Goal: Information Seeking & Learning: Learn about a topic

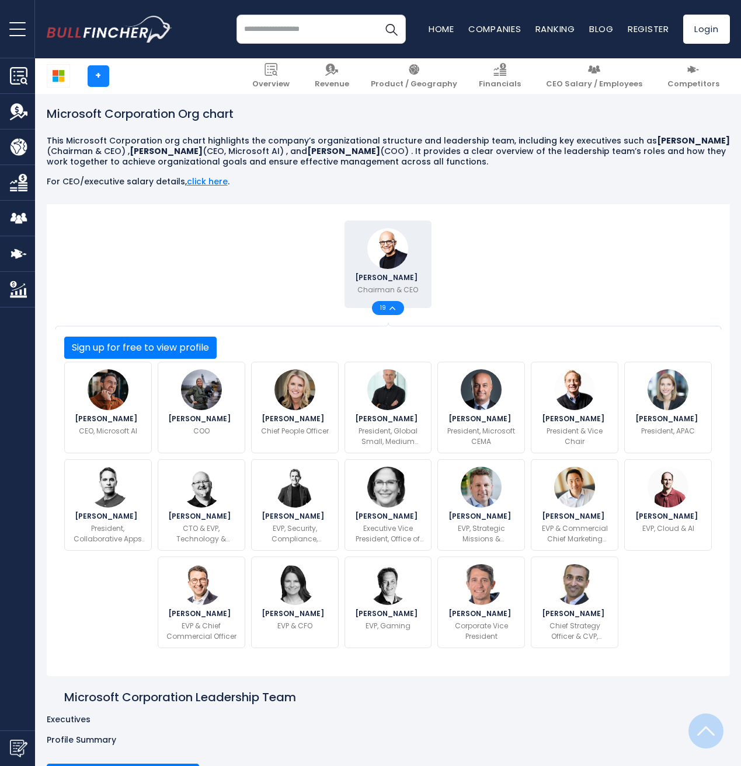
scroll to position [188, 0]
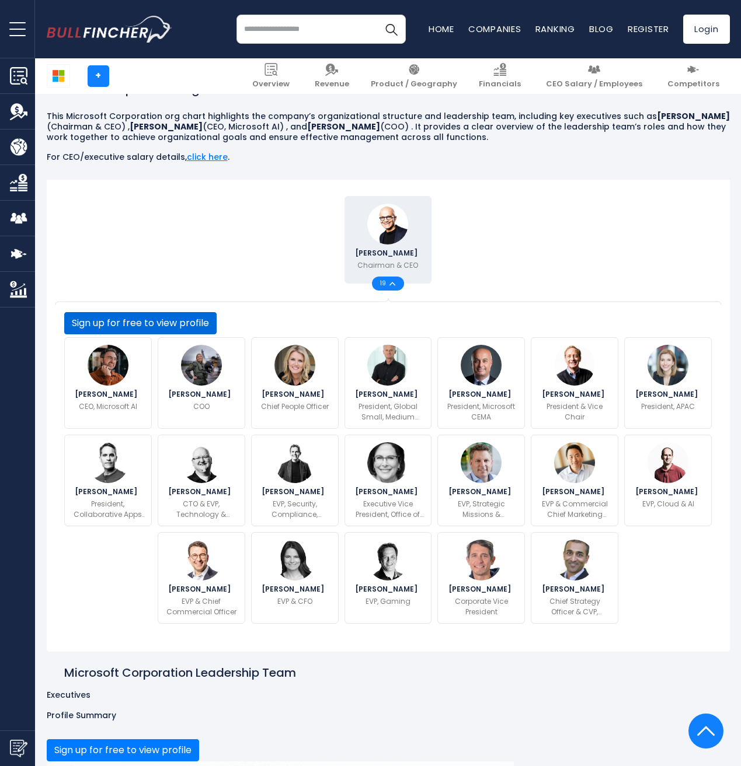
click at [217, 334] on button "Sign up for free to view profile" at bounding box center [140, 323] width 152 height 22
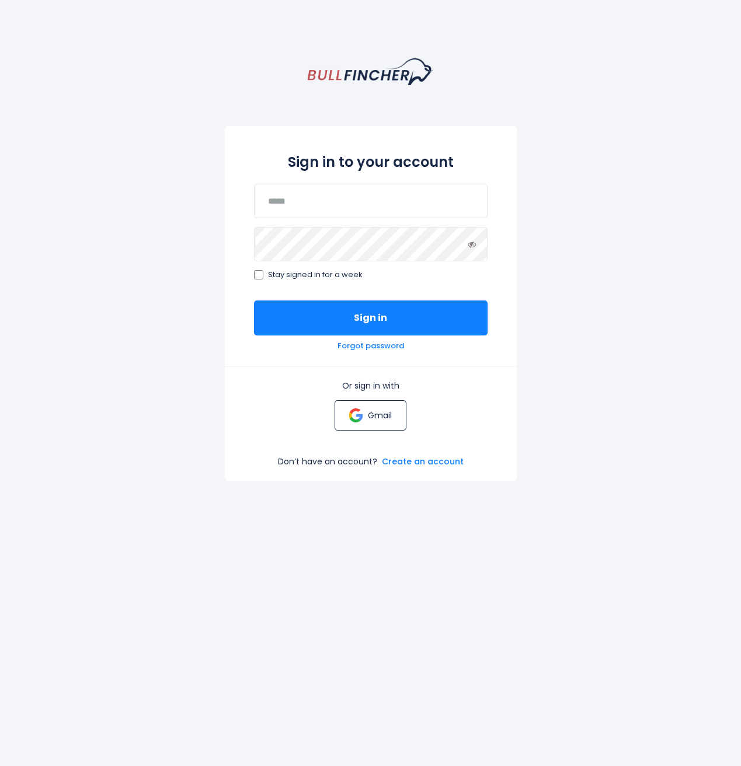
click at [350, 420] on img at bounding box center [356, 416] width 14 height 14
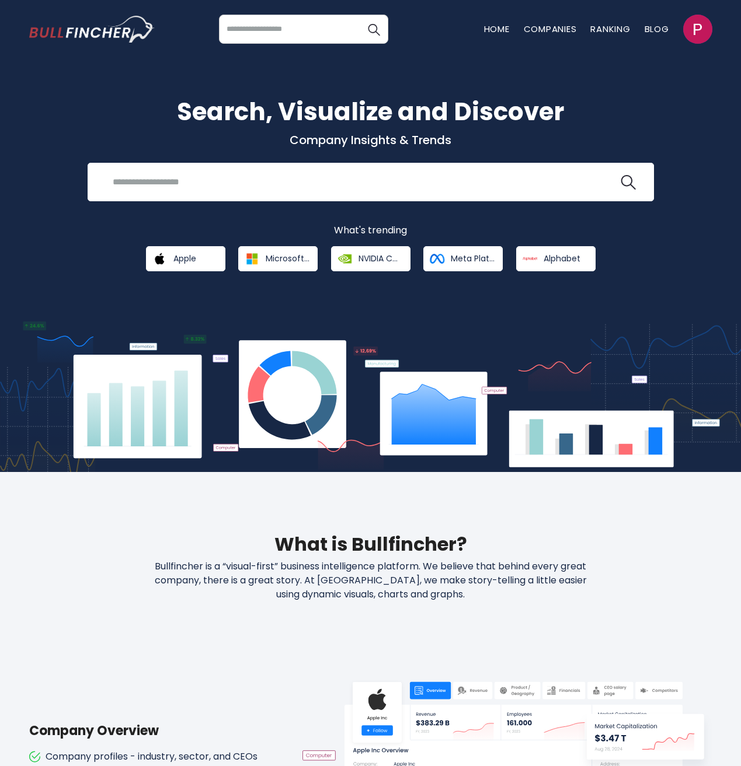
click at [383, 218] on div "Search, Visualize and Discover Company Insights & Trends Recent searches Trendi…" at bounding box center [370, 182] width 700 height 178
click at [257, 76] on div "Search, Visualize and Discover Company Insights & Trends Recent searches Trendi…" at bounding box center [370, 256] width 741 height 431
click at [99, 288] on div "Search, Visualize and Discover Company Insights & Trends Recent searches Trendi…" at bounding box center [370, 256] width 741 height 431
click at [183, 259] on span "Apple" at bounding box center [184, 258] width 23 height 11
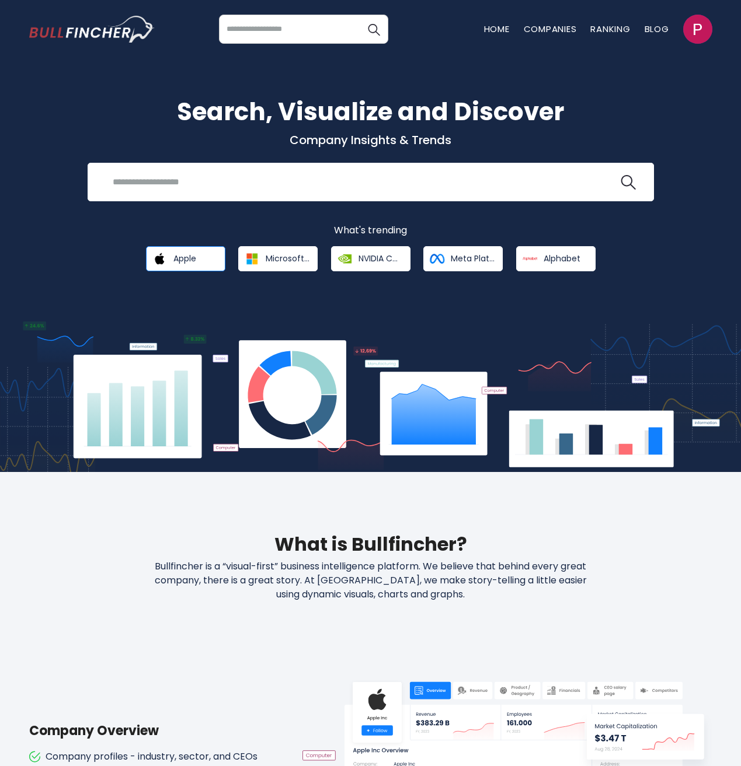
click at [183, 259] on span "Apple" at bounding box center [184, 258] width 23 height 11
click at [170, 260] on link "Apple" at bounding box center [185, 258] width 79 height 25
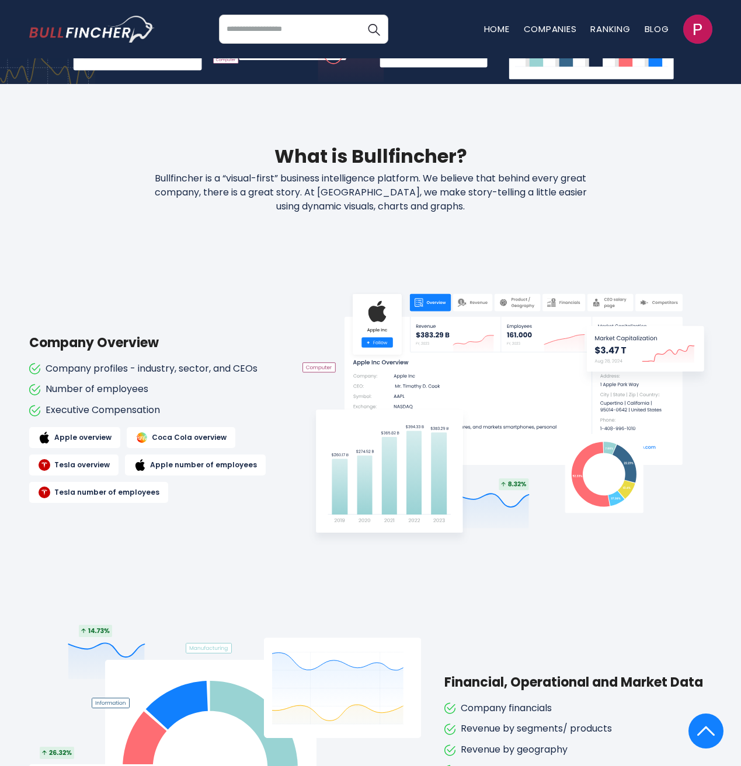
scroll to position [392, 0]
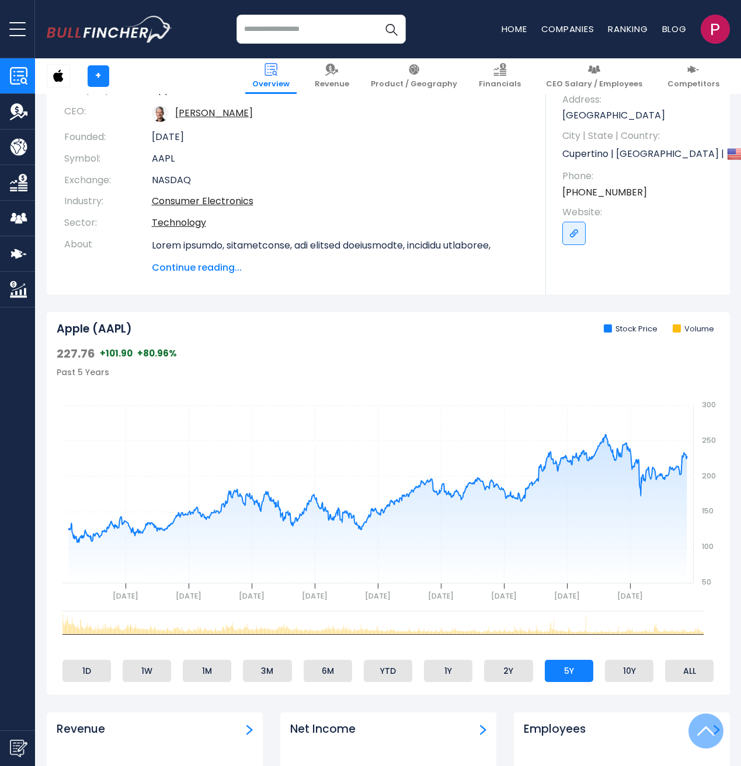
scroll to position [122, 0]
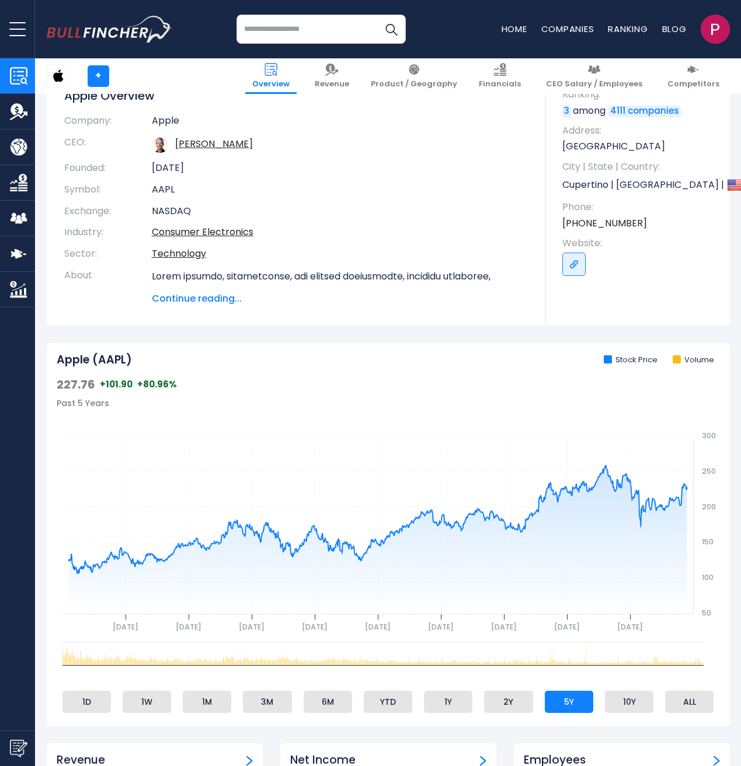
click at [44, 261] on div "Apple AAPL Follow Revenue $391.04 B FY 2024 Created with Highcharts 12.1.2 Empl…" at bounding box center [388, 163] width 700 height 325
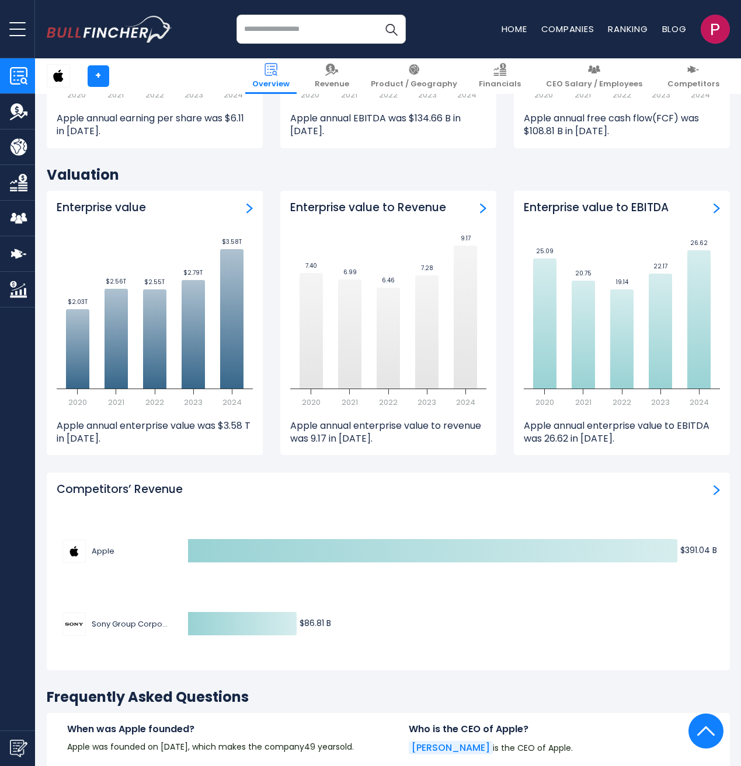
scroll to position [3078, 0]
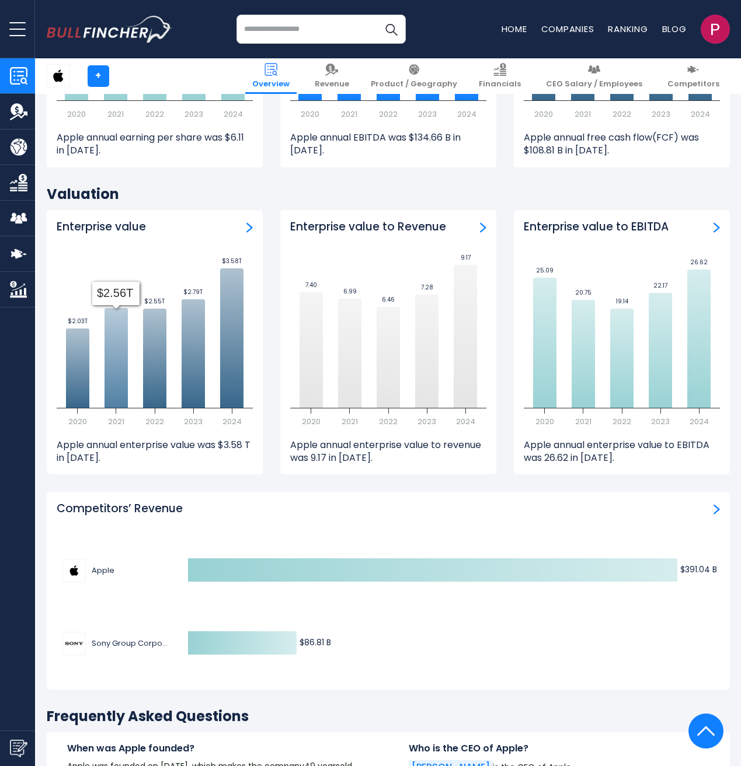
click at [112, 340] on icon at bounding box center [115, 358] width 23 height 100
